Goal: Transaction & Acquisition: Register for event/course

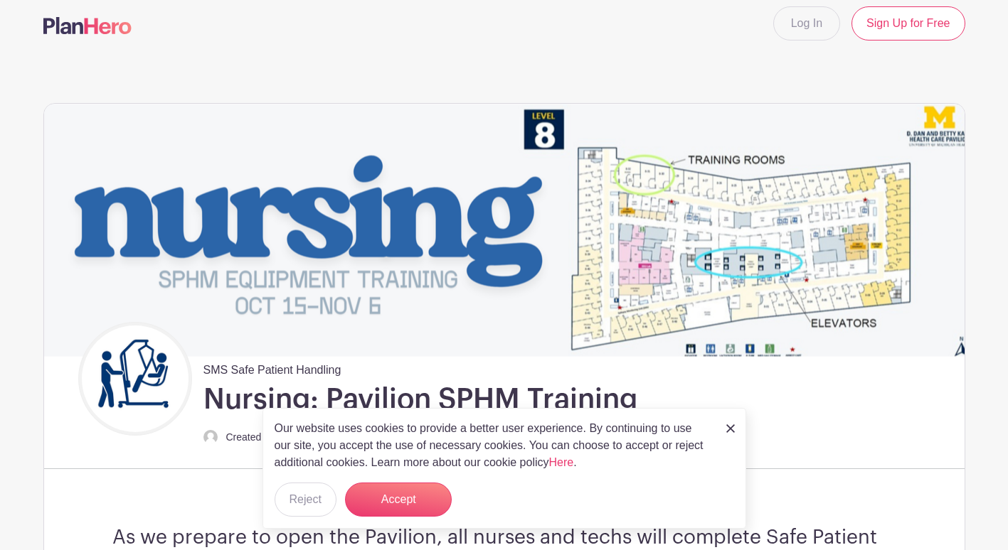
scroll to position [26, 0]
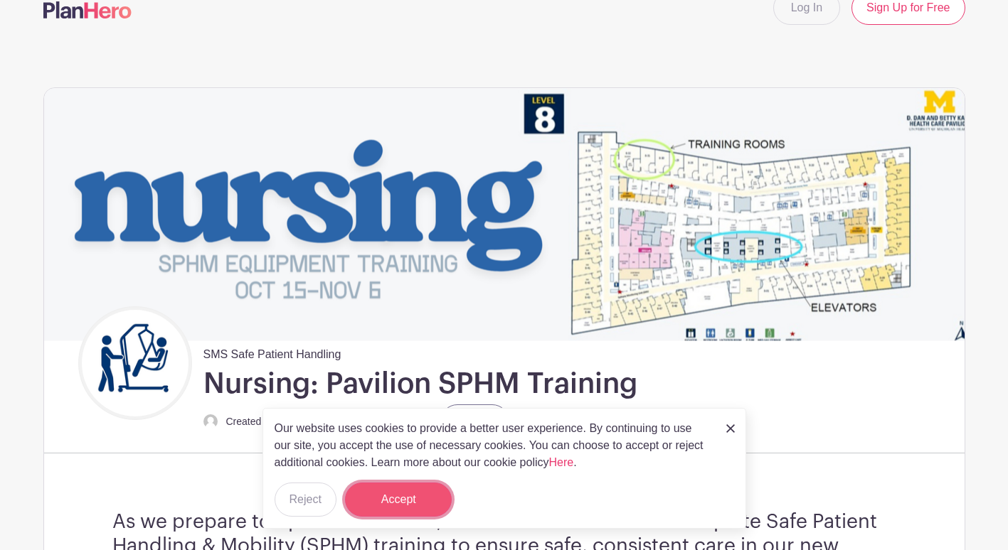
click at [403, 491] on button "Accept" at bounding box center [398, 500] width 107 height 34
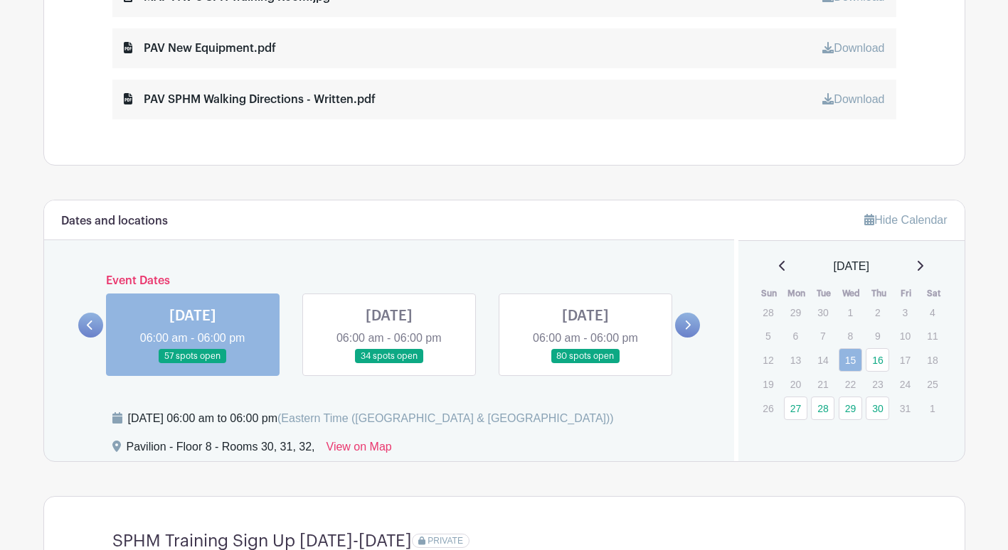
scroll to position [910, 0]
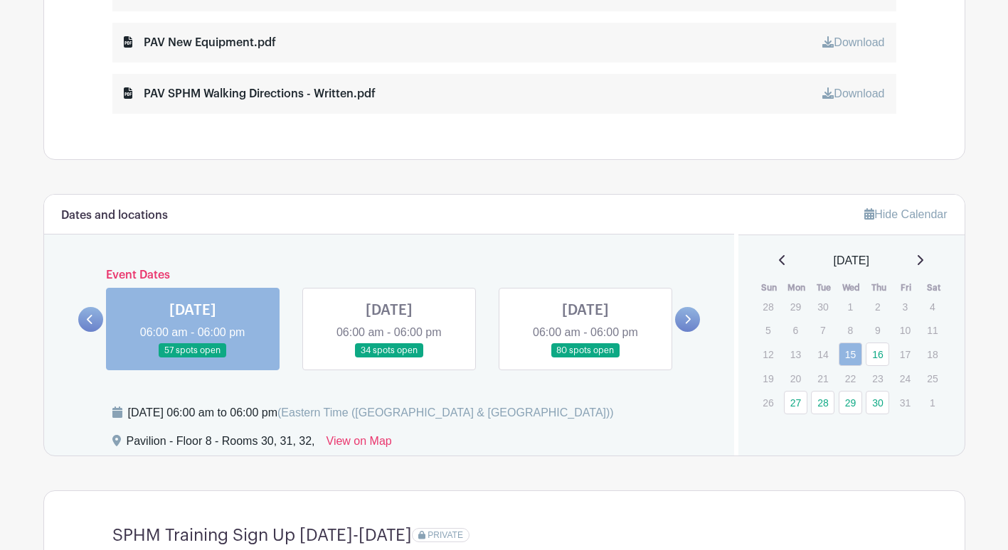
click at [92, 320] on icon at bounding box center [90, 319] width 6 height 11
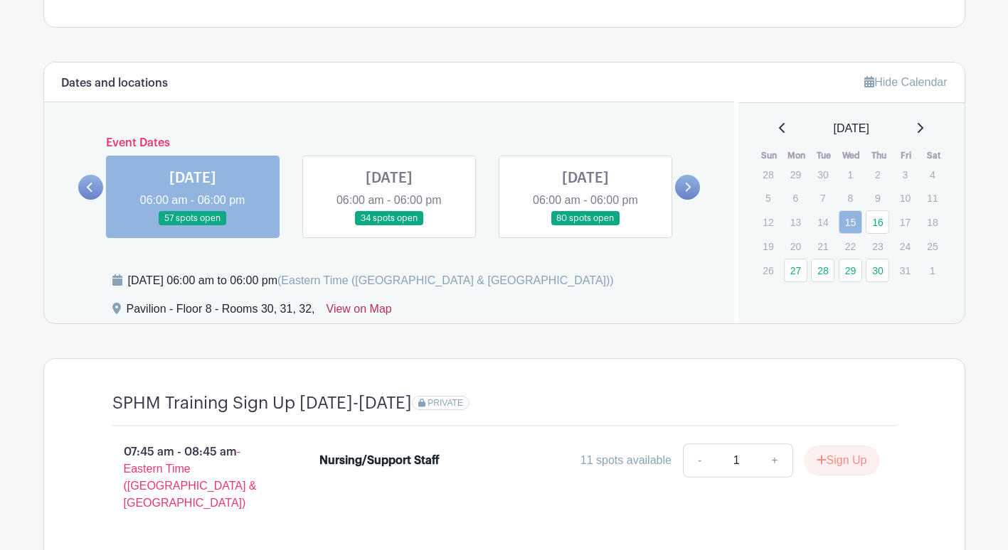
scroll to position [1041, 0]
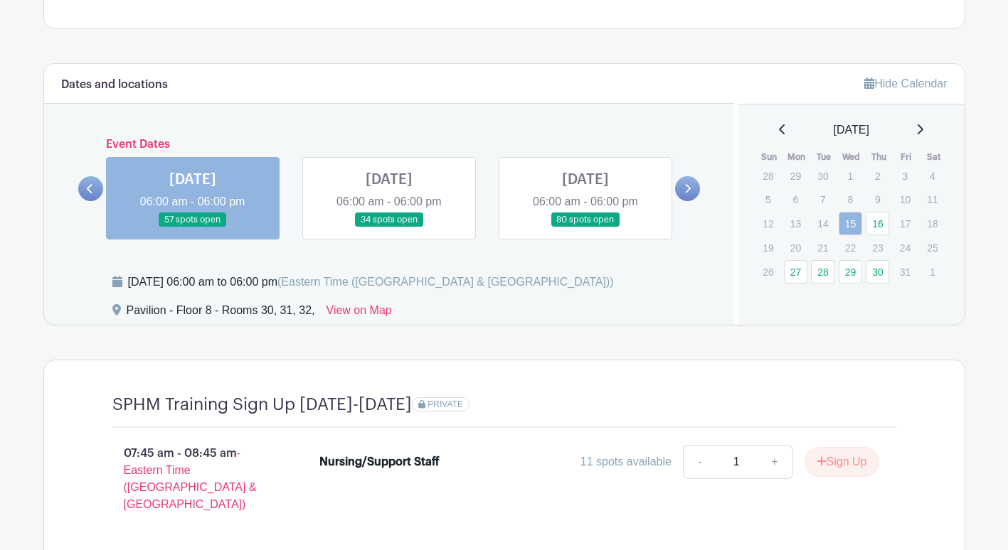
click at [389, 228] on link at bounding box center [389, 228] width 0 height 0
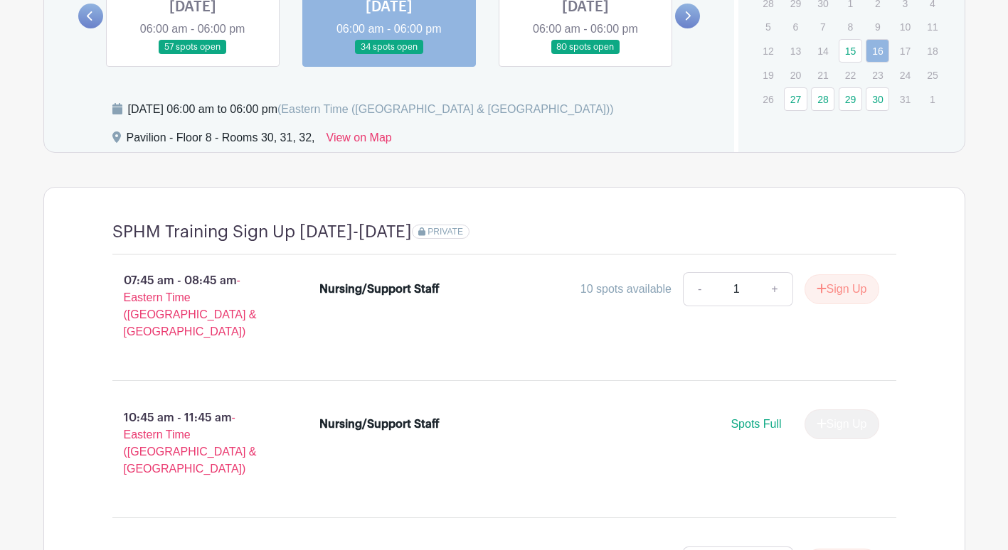
scroll to position [1198, 0]
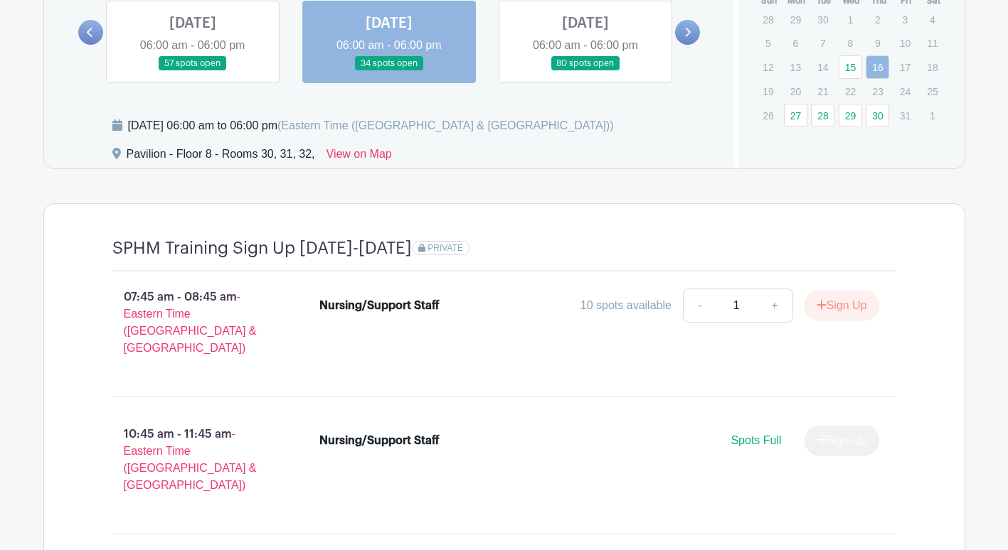
click at [193, 71] on link at bounding box center [193, 71] width 0 height 0
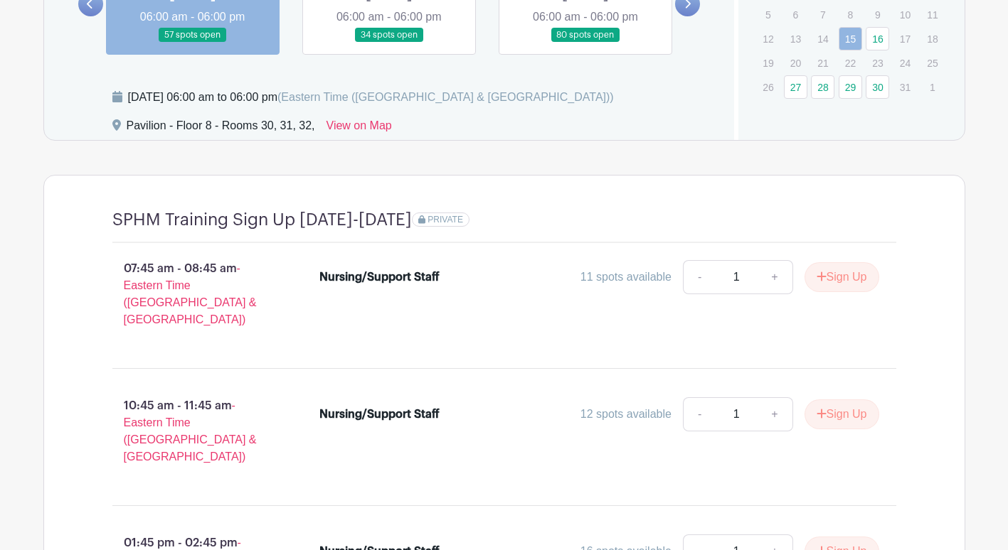
scroll to position [1227, 0]
click at [842, 399] on button "Sign Up" at bounding box center [841, 414] width 75 height 30
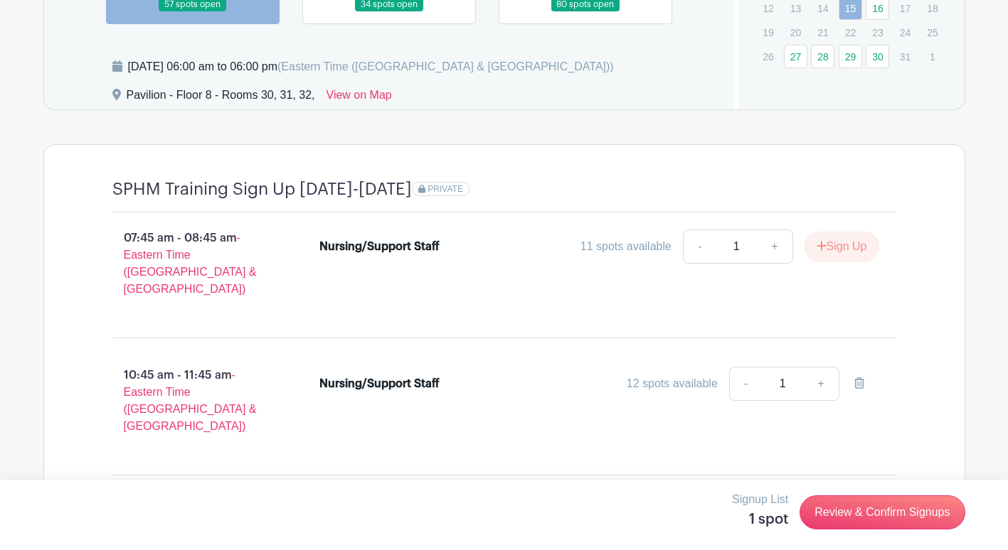
scroll to position [1263, 0]
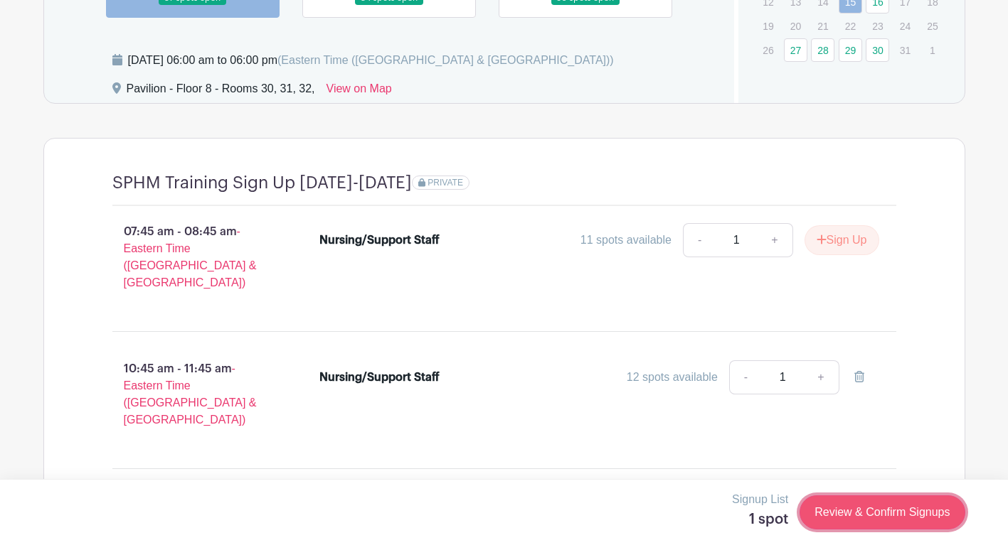
click at [839, 501] on link "Review & Confirm Signups" at bounding box center [881, 513] width 165 height 34
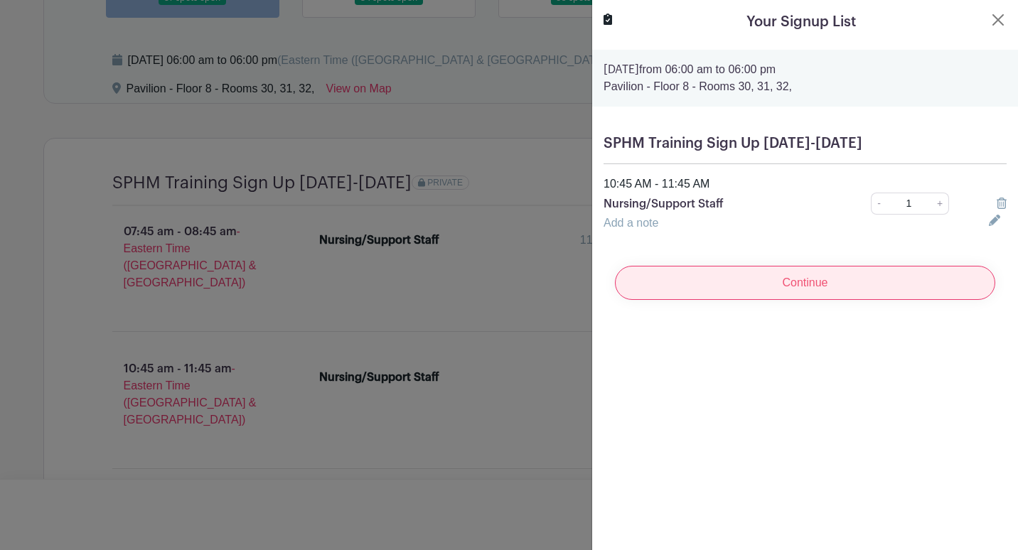
click at [702, 284] on input "Continue" at bounding box center [805, 283] width 380 height 34
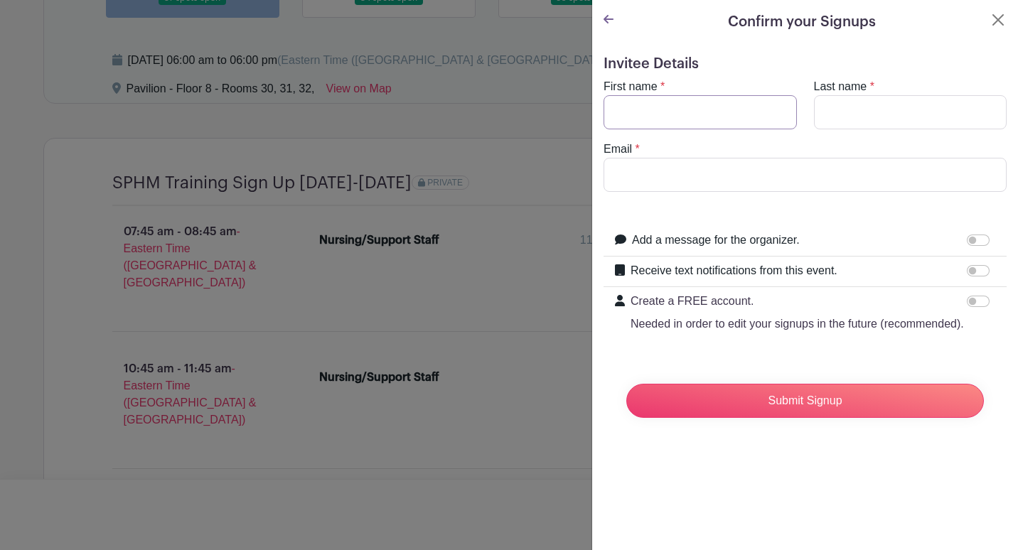
click at [702, 112] on input "First name" at bounding box center [700, 112] width 193 height 34
type input "[PERSON_NAME]"
click at [851, 102] on input "Last name" at bounding box center [910, 112] width 193 height 34
type input "[PERSON_NAME]"
click at [772, 182] on input "Email" at bounding box center [805, 175] width 403 height 34
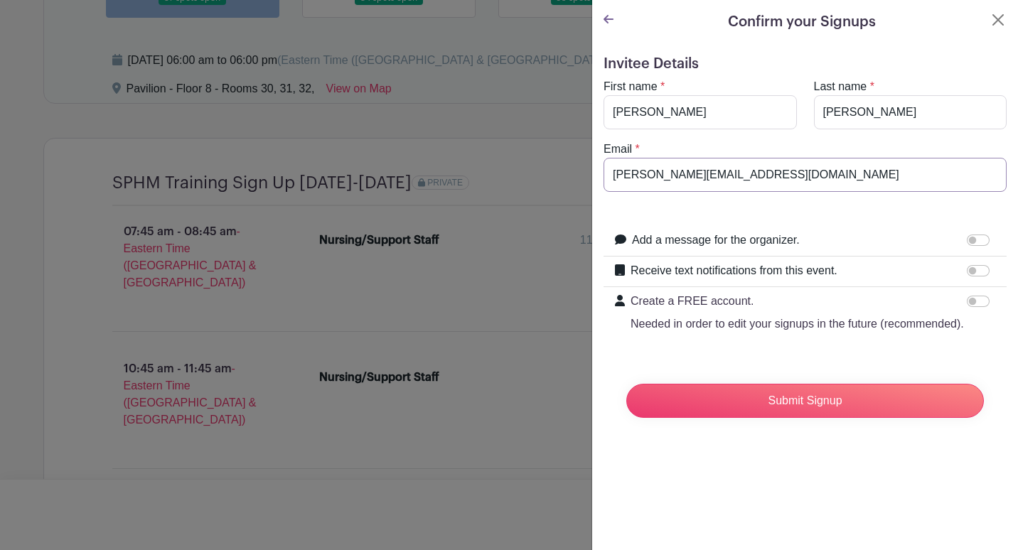
type input "[PERSON_NAME][EMAIL_ADDRESS][DOMAIN_NAME]"
click at [818, 418] on input "Submit Signup" at bounding box center [806, 401] width 358 height 34
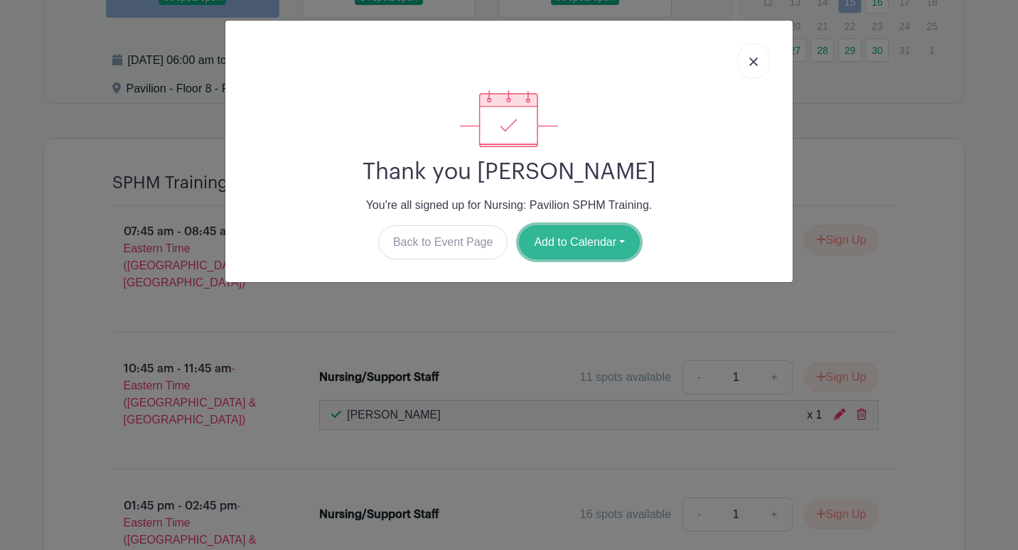
click at [603, 247] on button "Add to Calendar" at bounding box center [579, 242] width 121 height 34
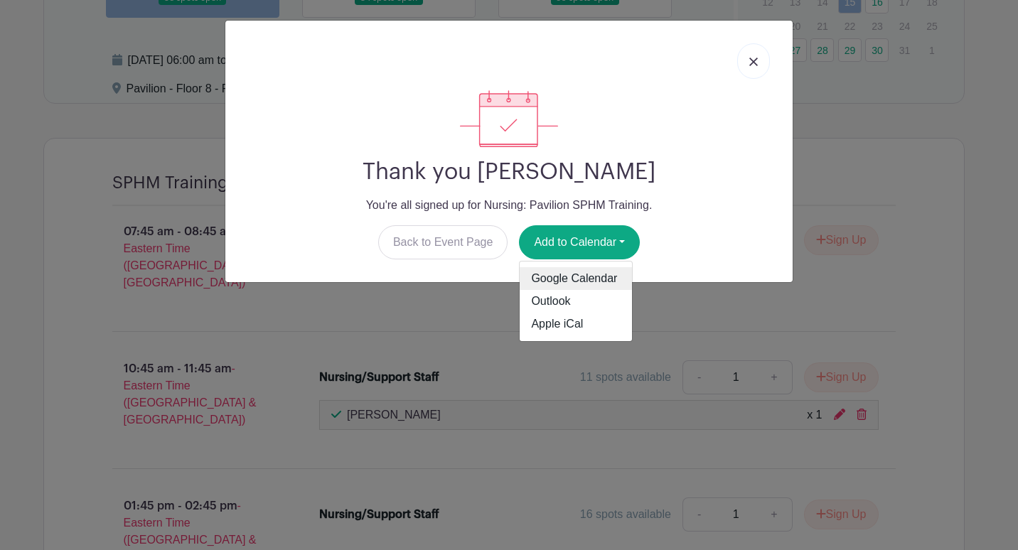
click at [585, 274] on link "Google Calendar" at bounding box center [576, 278] width 112 height 23
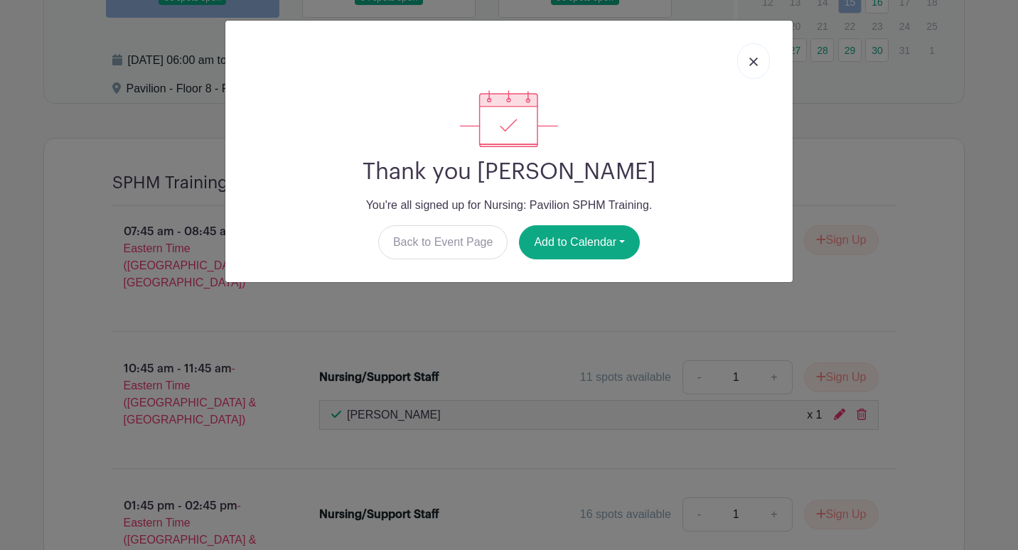
click at [580, 225] on div "Thank you [PERSON_NAME] You're all signed up for Nursing: Pavilion SPHM Trainin…" at bounding box center [509, 174] width 545 height 169
click at [573, 245] on button "Add to Calendar" at bounding box center [579, 242] width 121 height 34
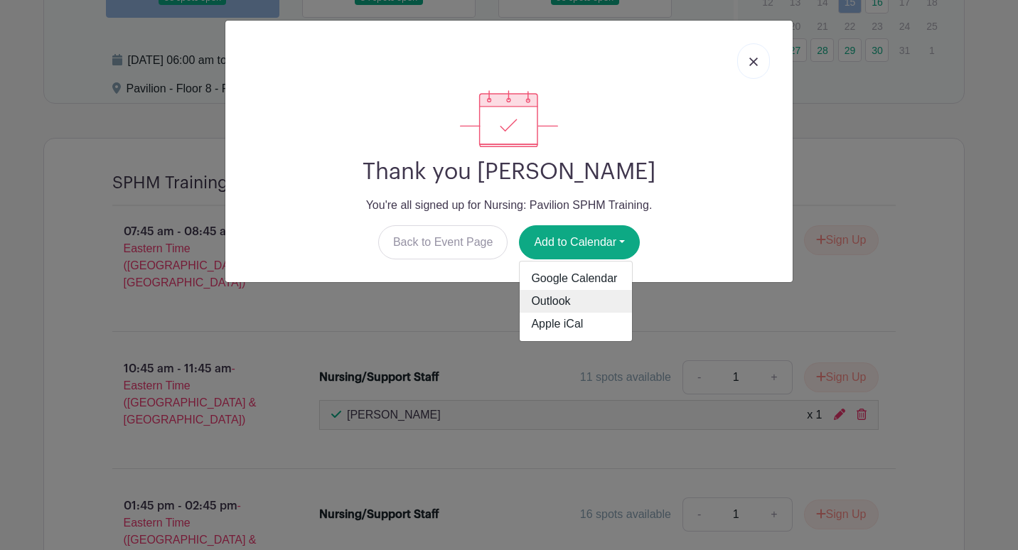
click at [561, 301] on link "Outlook" at bounding box center [576, 301] width 112 height 23
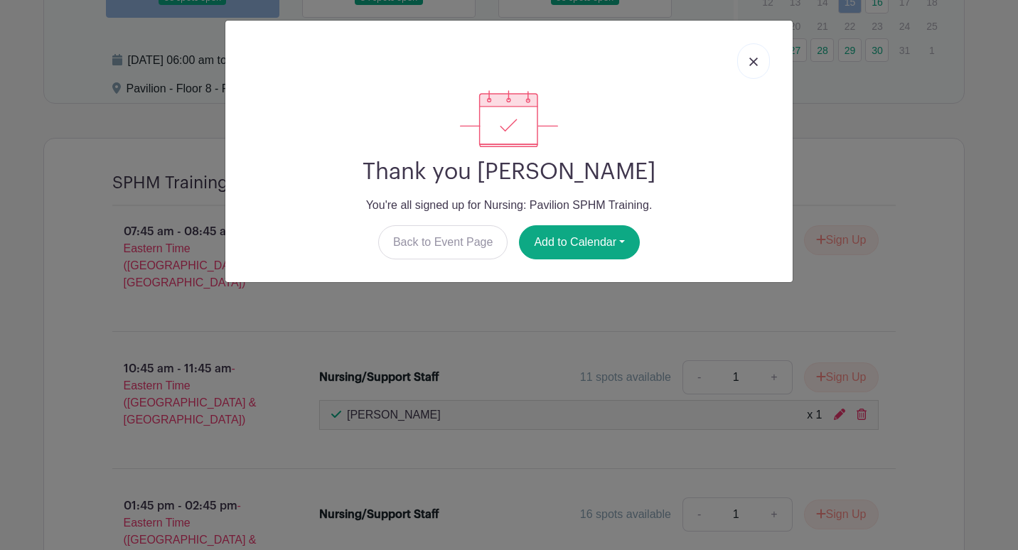
click at [781, 149] on div "Thank you [PERSON_NAME] You're all signed up for Nursing: Pavilion SPHM Trainin…" at bounding box center [509, 174] width 545 height 169
click at [451, 234] on link "Back to Event Page" at bounding box center [443, 242] width 130 height 34
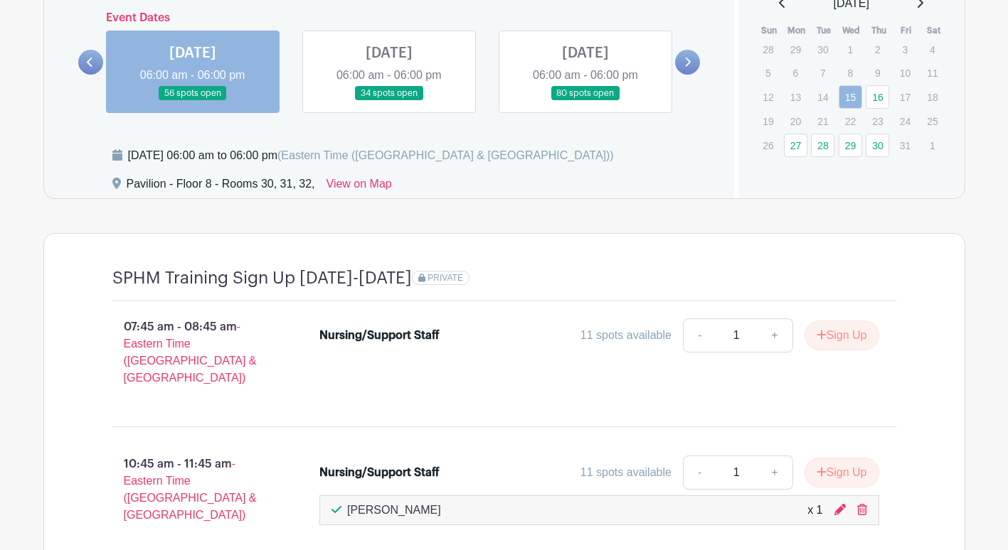
scroll to position [1164, 0]
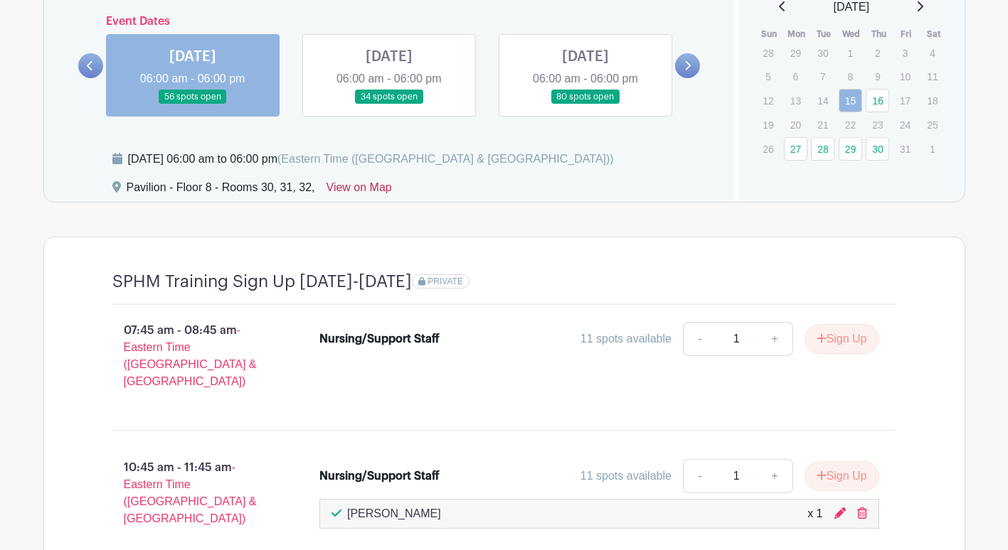
click at [368, 191] on link "View on Map" at bounding box center [358, 190] width 65 height 23
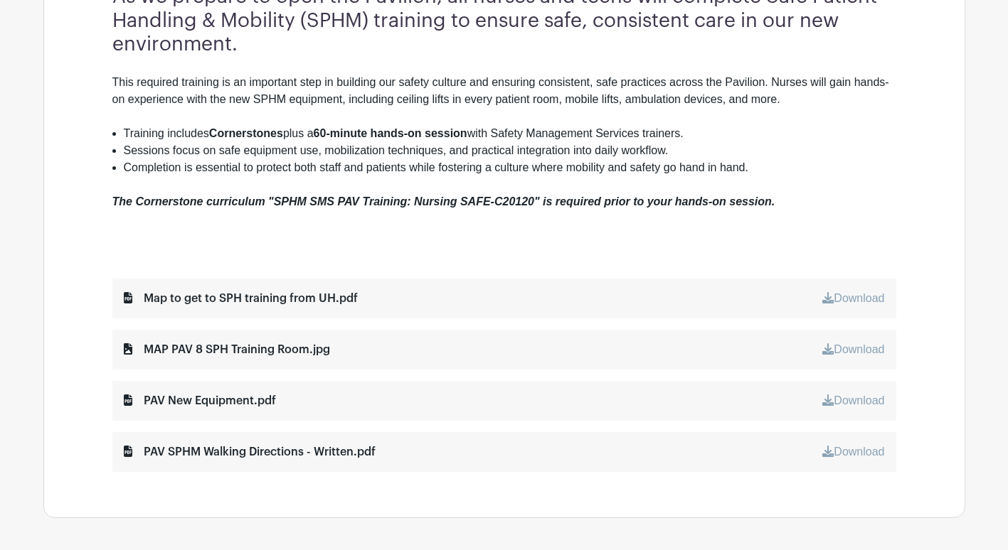
scroll to position [534, 0]
